Goal: Task Accomplishment & Management: Use online tool/utility

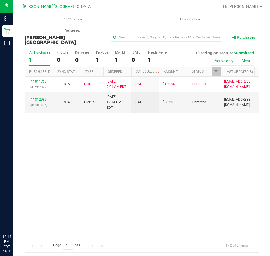
click at [174, 150] on div "11811763 (315994422) N/A Pickup [DATE] 9:01 AM EDT 8/19/2025 $140.00 Submitted …" at bounding box center [141, 157] width 233 height 161
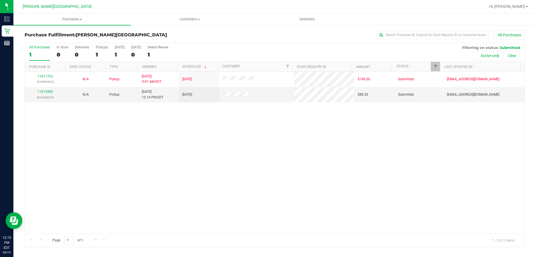
drag, startPoint x: 214, startPoint y: 135, endPoint x: 173, endPoint y: 121, distance: 43.8
click at [210, 133] on div "11811763 (315994422) N/A Pickup [DATE] 9:01 AM EDT 8/19/2025 $140.00 Submitted …" at bounding box center [275, 153] width 500 height 162
click at [45, 91] on link "11812980" at bounding box center [45, 92] width 16 height 4
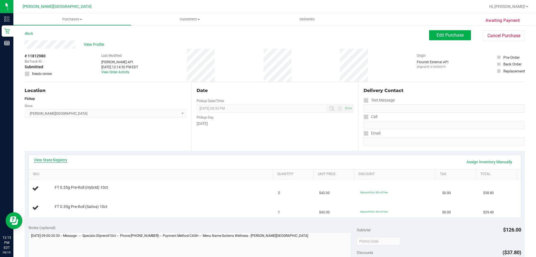
click at [49, 162] on link "View State Registry" at bounding box center [51, 160] width 34 height 6
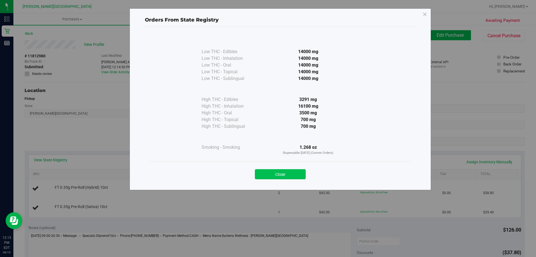
click at [269, 172] on button "Close" at bounding box center [280, 174] width 51 height 10
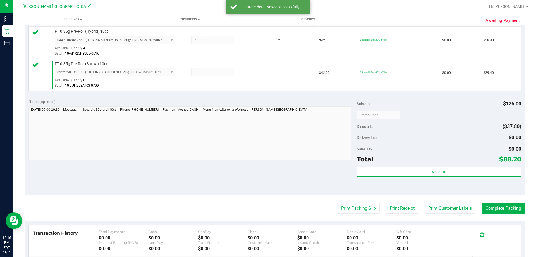
scroll to position [196, 0]
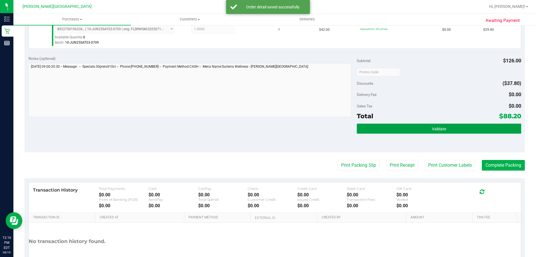
click at [269, 129] on button "Validate" at bounding box center [439, 128] width 164 height 10
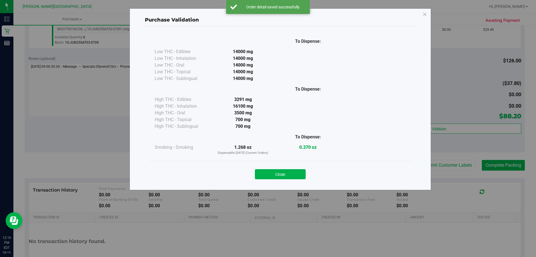
click at [269, 173] on button "Close" at bounding box center [280, 174] width 51 height 10
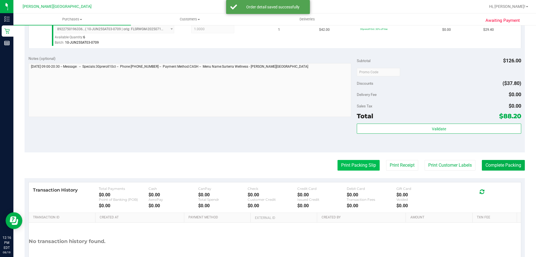
click at [269, 168] on button "Print Packing Slip" at bounding box center [359, 165] width 42 height 11
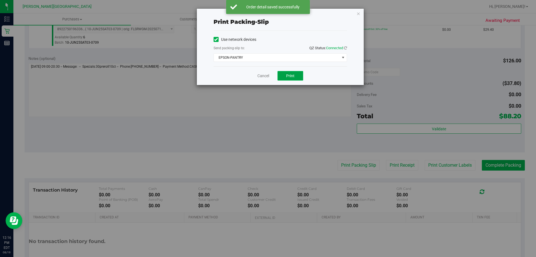
click at [269, 75] on button "Print" at bounding box center [291, 75] width 26 height 9
click at [269, 15] on icon "button" at bounding box center [359, 13] width 4 height 7
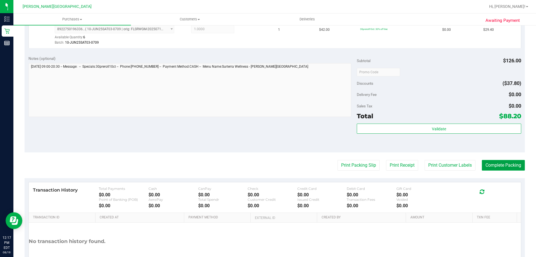
click at [269, 163] on button "Complete Packing" at bounding box center [503, 165] width 43 height 11
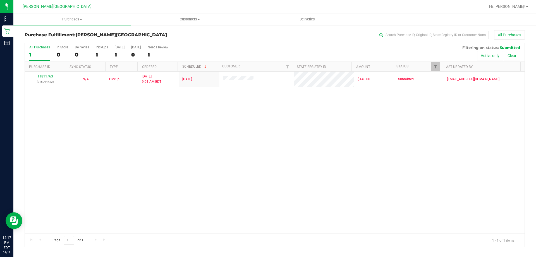
drag, startPoint x: 254, startPoint y: 128, endPoint x: 251, endPoint y: 125, distance: 3.8
click at [255, 129] on div "11811763 (315994422) N/A Pickup [DATE] 9:01 AM EDT 8/19/2025 $140.00 Submitted …" at bounding box center [275, 153] width 500 height 162
